Goal: Information Seeking & Learning: Learn about a topic

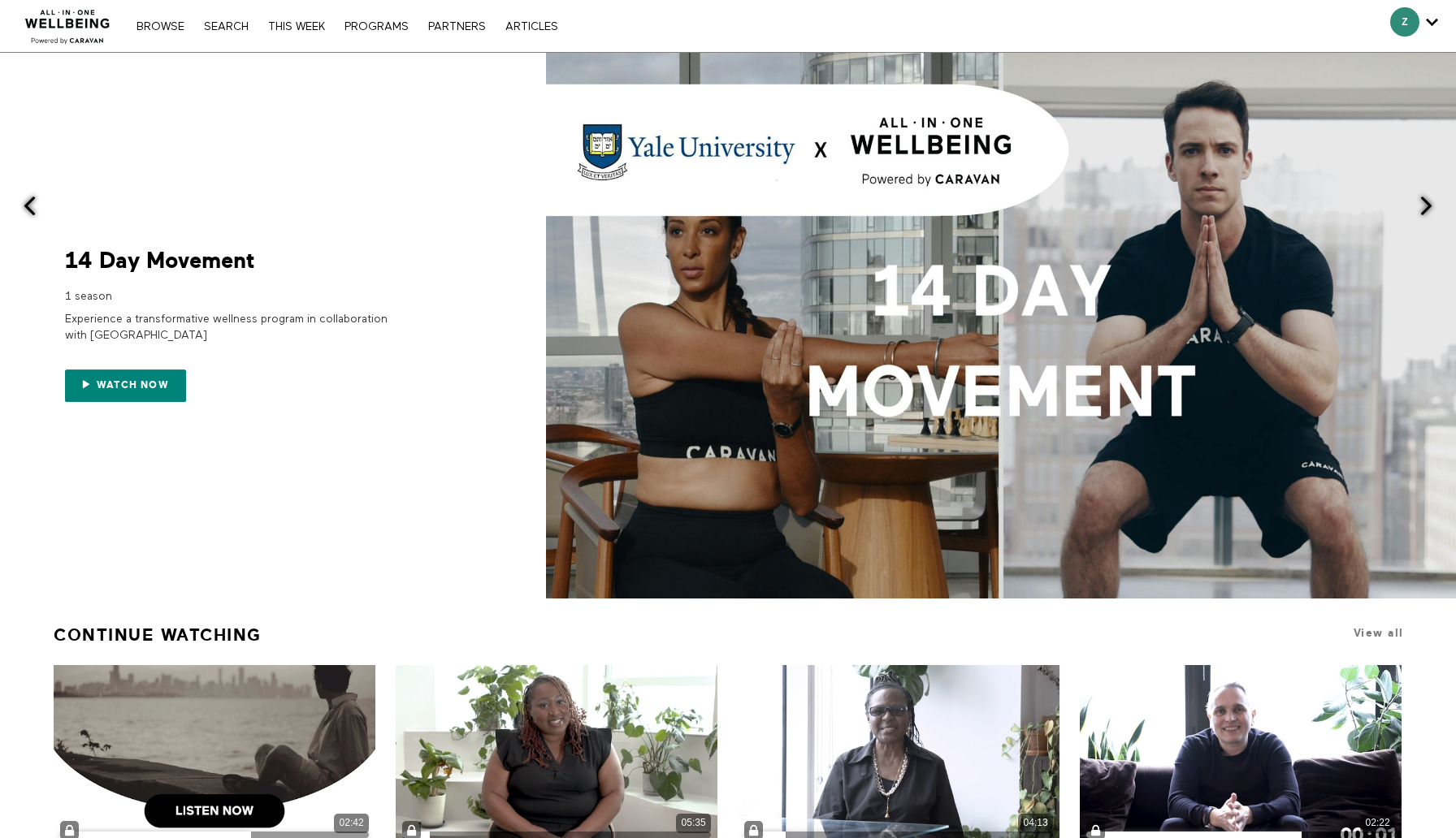
click at [406, 17] on div "Browse Search THIS WEEK PROGRAMS PARTNERS ARTICLES Subscribe Account settings M…" at bounding box center [501, 26] width 1001 height 52
click at [379, 32] on nav "Browse Search THIS WEEK PROGRAMS PARTNERS ARTICLES Subscribe Account settings M…" at bounding box center [346, 26] width 438 height 16
click at [370, 24] on link "PROGRAMS" at bounding box center [376, 26] width 80 height 12
